Goal: Task Accomplishment & Management: Use online tool/utility

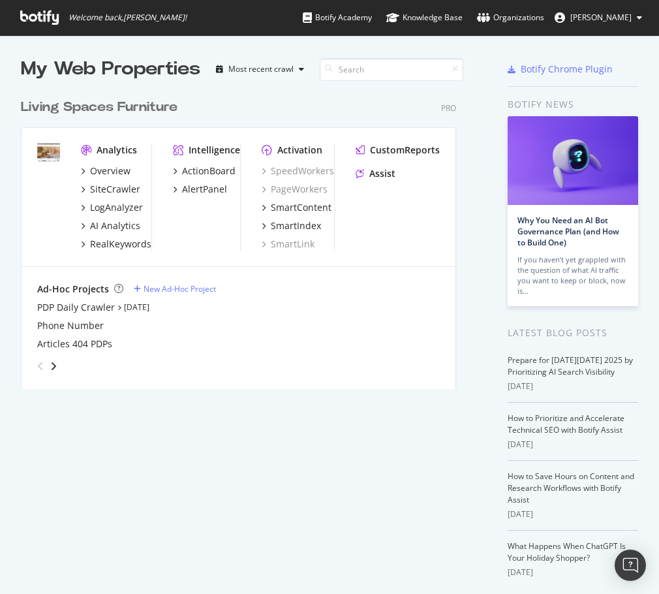
scroll to position [584, 639]
click at [127, 245] on div "RealKeywords" at bounding box center [120, 244] width 61 height 13
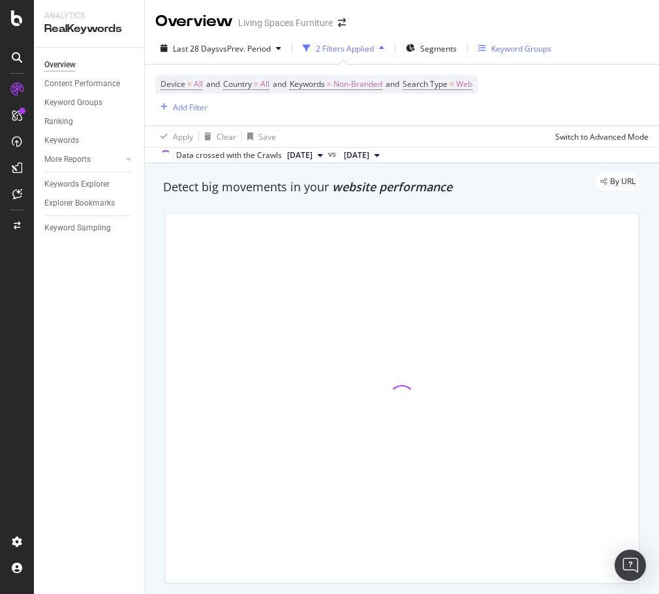
click at [512, 45] on div "Keyword Groups" at bounding box center [521, 48] width 60 height 11
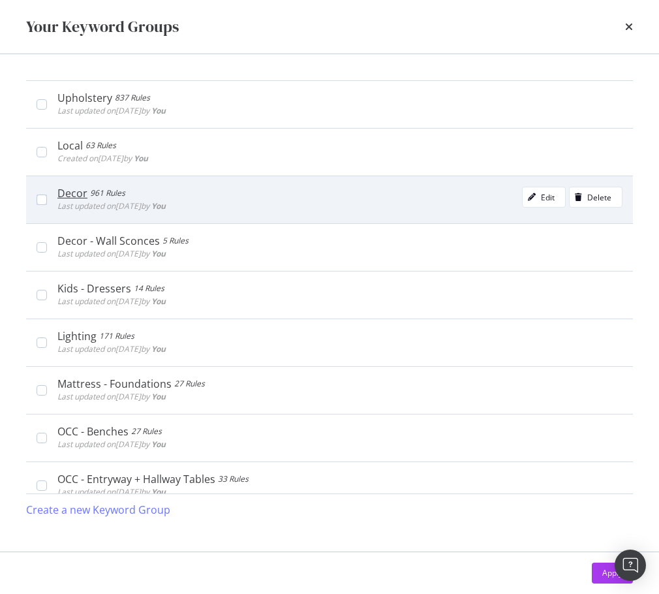
click at [75, 198] on div "Decor" at bounding box center [72, 193] width 30 height 13
click at [536, 203] on div "Edit" at bounding box center [539, 197] width 32 height 18
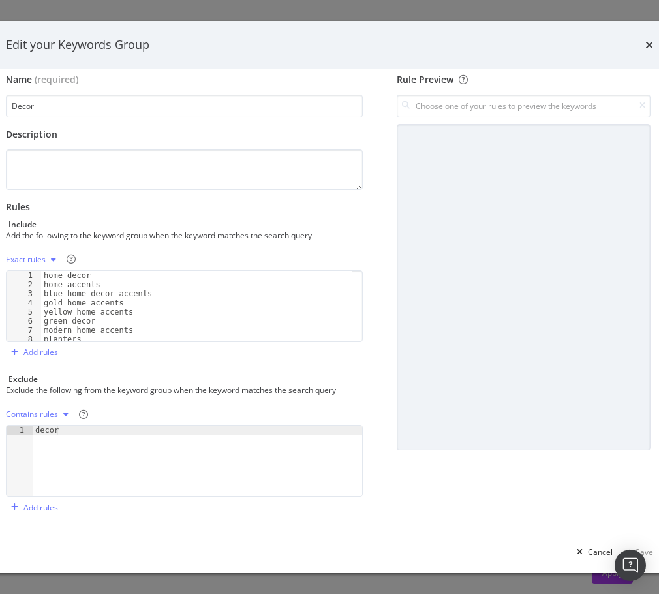
scroll to position [14, 0]
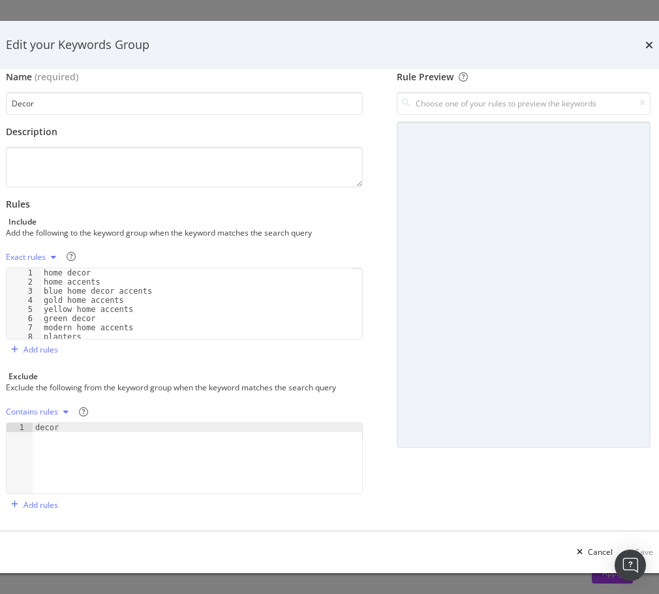
type textarea "decor"
click at [108, 439] on div "decor" at bounding box center [198, 467] width 330 height 89
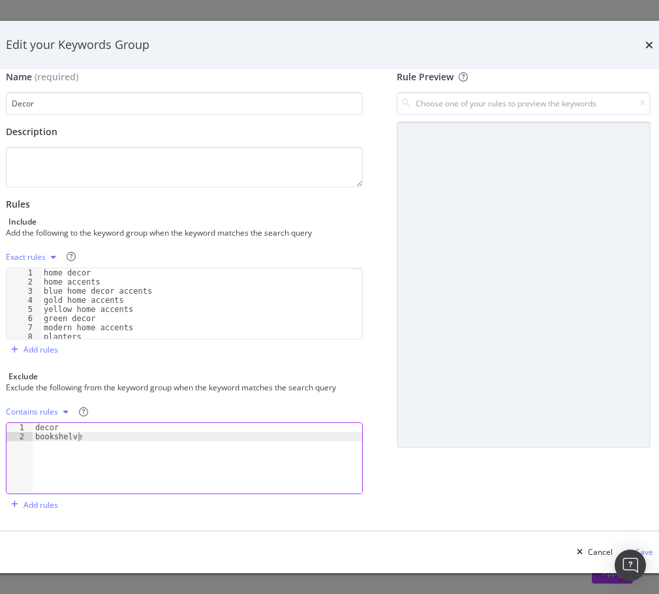
type textarea "bookshelves"
type textarea "bookshelf"
click at [412, 488] on div "Rule Preview" at bounding box center [523, 292] width 259 height 445
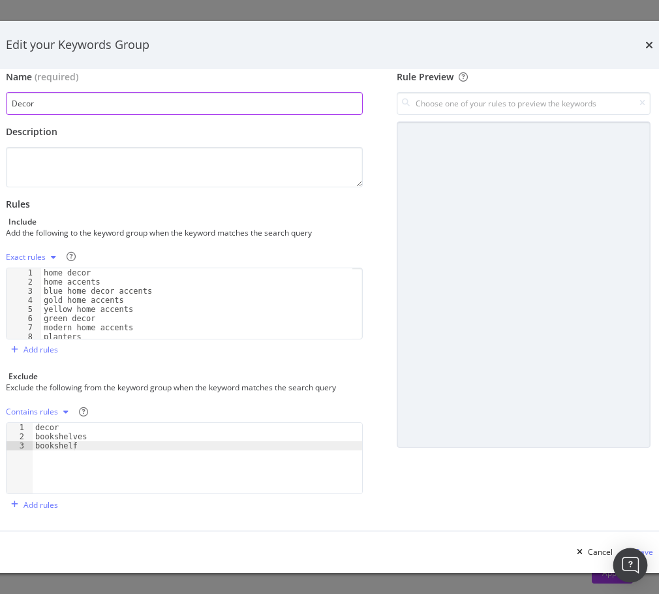
click at [642, 553] on div "Open Intercom Messenger" at bounding box center [630, 565] width 35 height 35
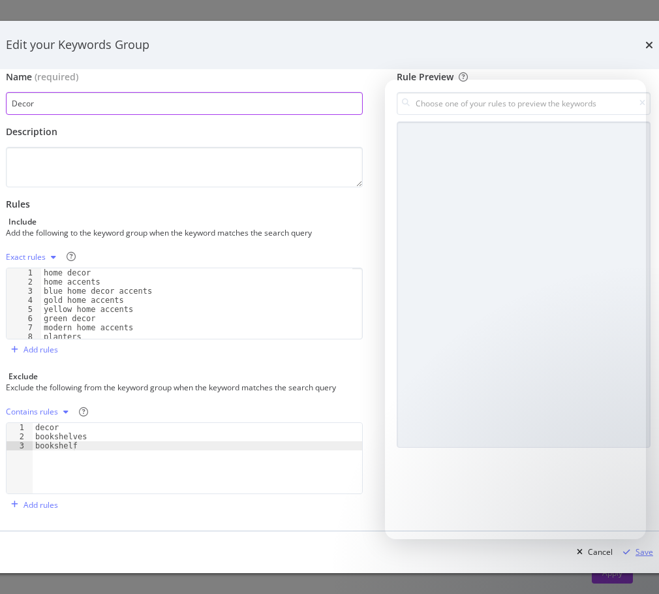
drag, startPoint x: 642, startPoint y: 553, endPoint x: 649, endPoint y: 557, distance: 8.2
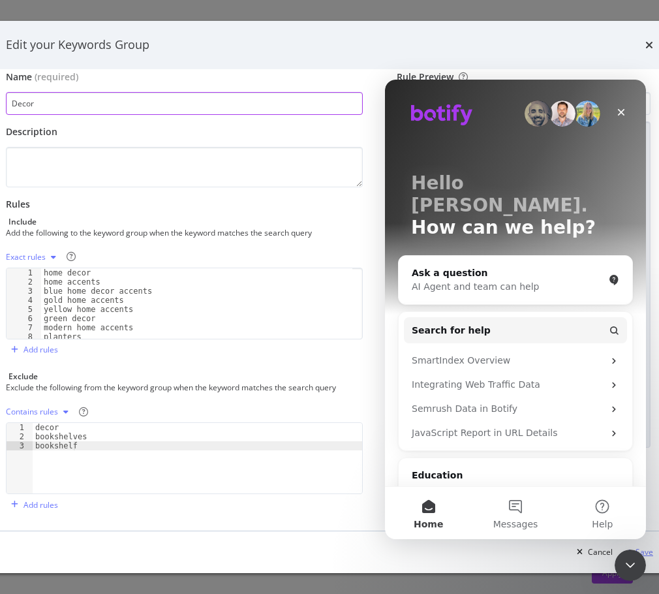
scroll to position [0, 0]
click at [652, 556] on div "Save" at bounding box center [645, 551] width 18 height 11
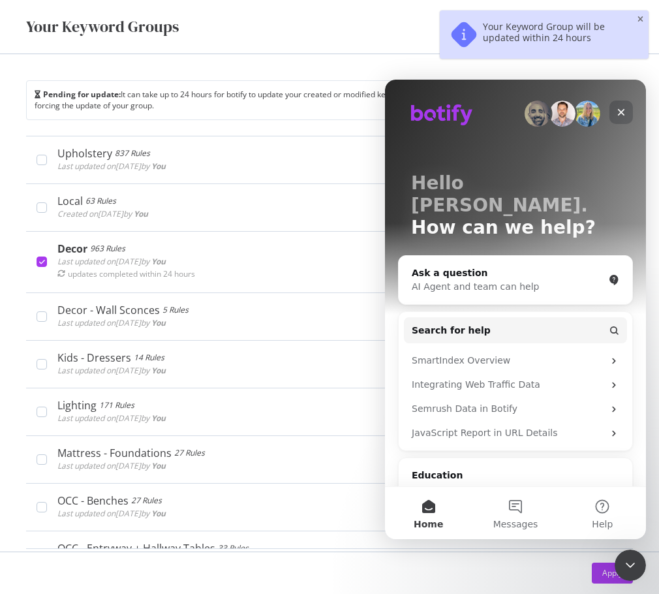
click at [624, 108] on icon "Close" at bounding box center [621, 112] width 10 height 10
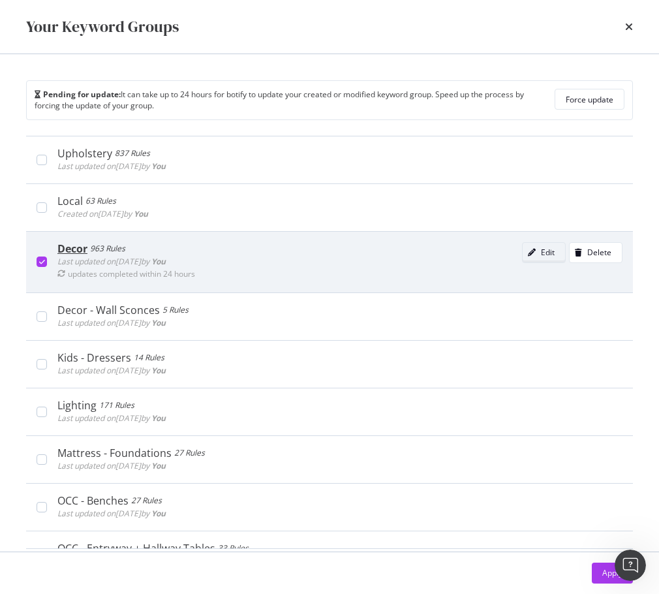
click at [541, 257] on div "Edit" at bounding box center [548, 252] width 14 height 11
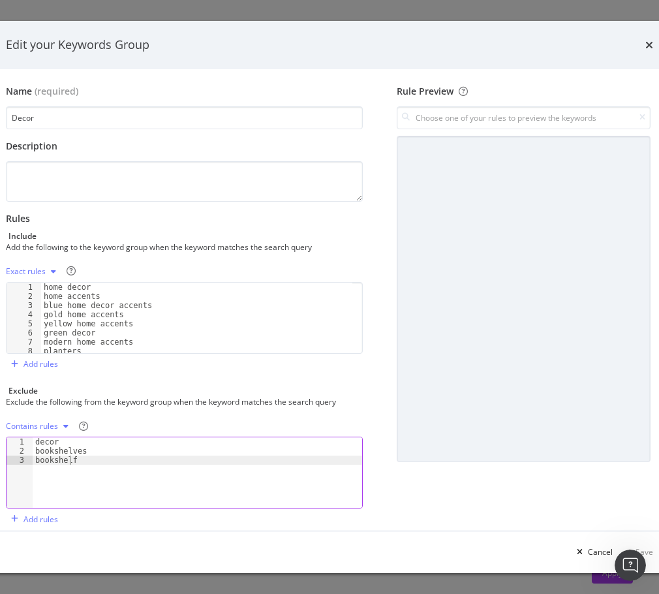
click at [70, 465] on div "decor bookshelves bookshelf" at bounding box center [198, 481] width 330 height 89
click at [111, 455] on div "decor bookshelves bookshelf" at bounding box center [198, 481] width 330 height 89
type textarea "bookshelf"
type textarea "s"
type textarea "bookshelf"
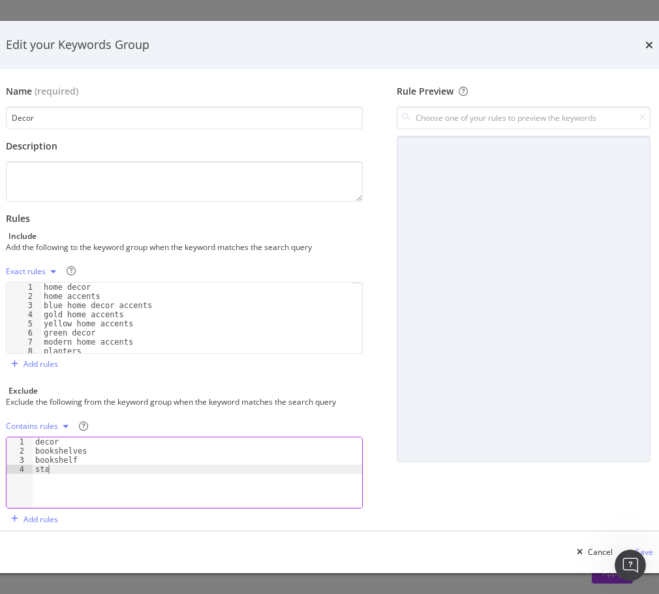
type textarea "s"
type textarea "table"
type textarea "mat"
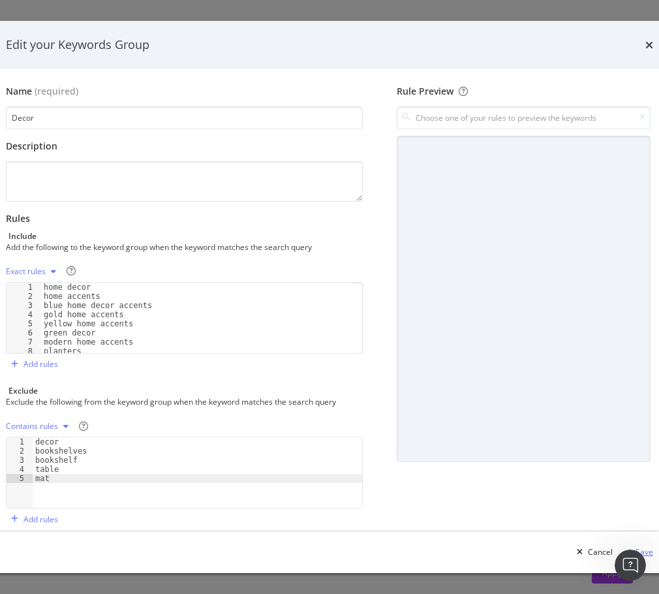
click at [652, 554] on div "Save" at bounding box center [645, 551] width 18 height 11
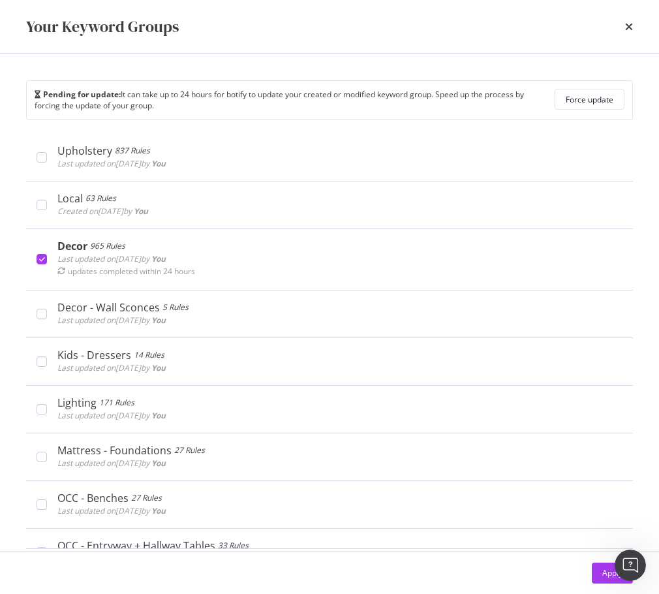
scroll to position [0, 0]
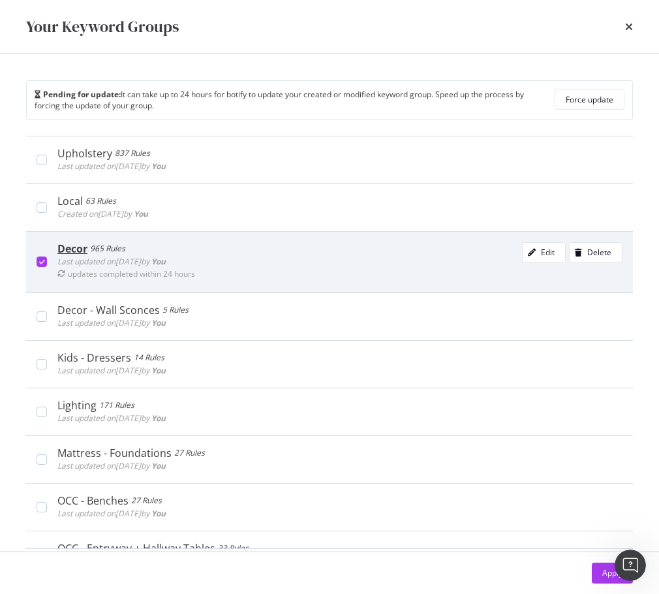
click at [44, 260] on icon "modal" at bounding box center [42, 261] width 6 height 7
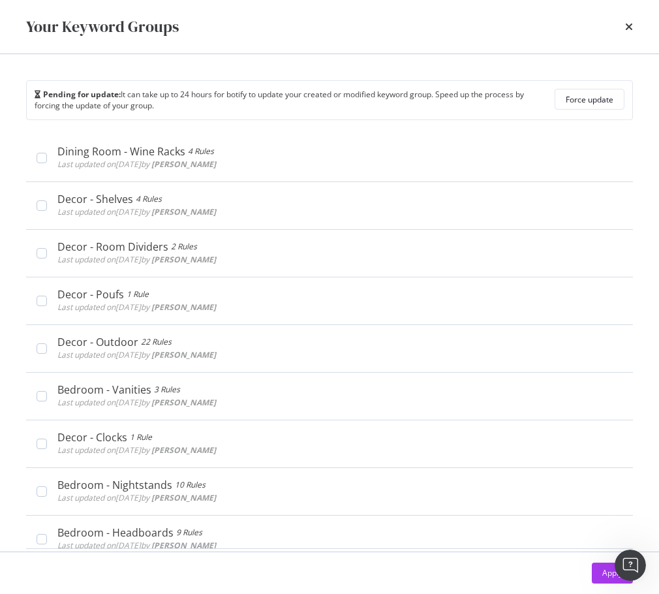
scroll to position [3073, 0]
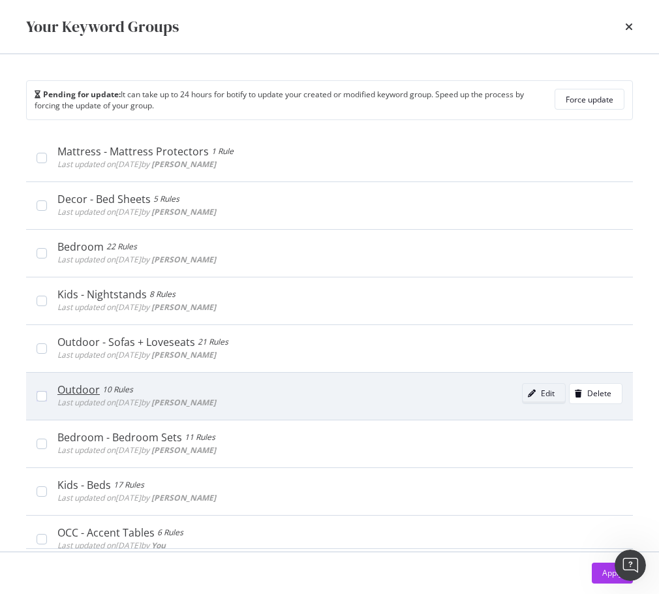
click at [541, 391] on div "Edit" at bounding box center [548, 393] width 14 height 11
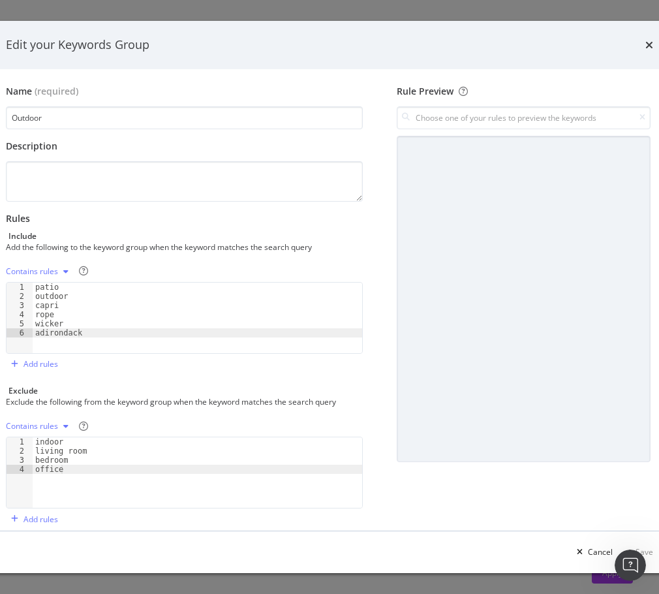
type textarea "office"
click at [104, 474] on div "indoor living room bedroom office" at bounding box center [198, 481] width 330 height 89
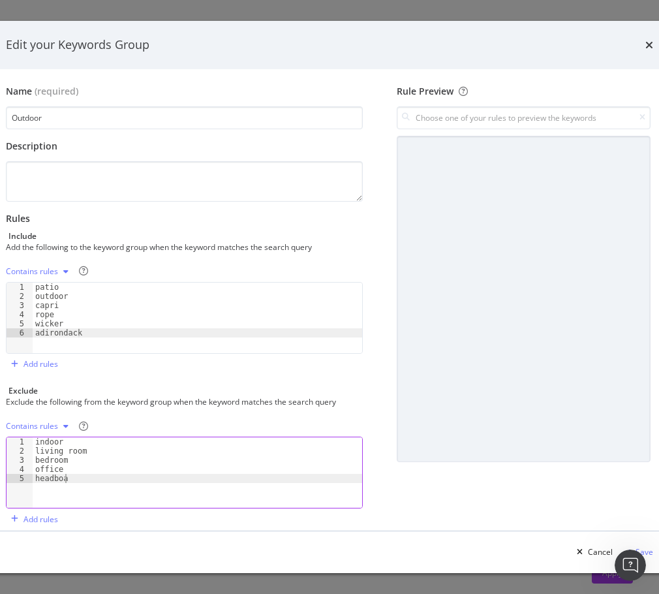
scroll to position [0, 2]
type textarea "headboard"
click at [535, 494] on div "Rule Preview" at bounding box center [523, 307] width 259 height 445
click at [651, 553] on div "Save" at bounding box center [645, 551] width 18 height 11
